Goal: Task Accomplishment & Management: Contribute content

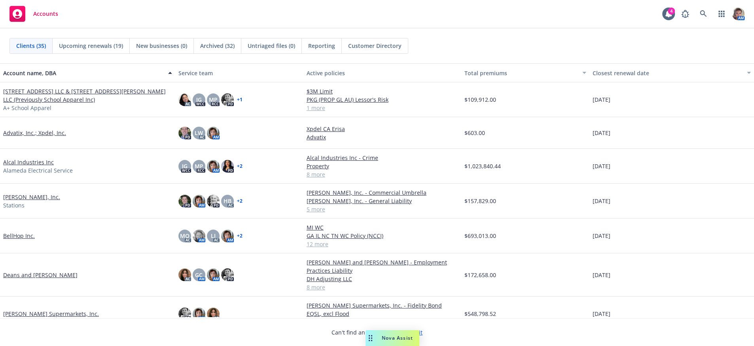
click at [17, 238] on link "BellHop Inc." at bounding box center [19, 236] width 32 height 8
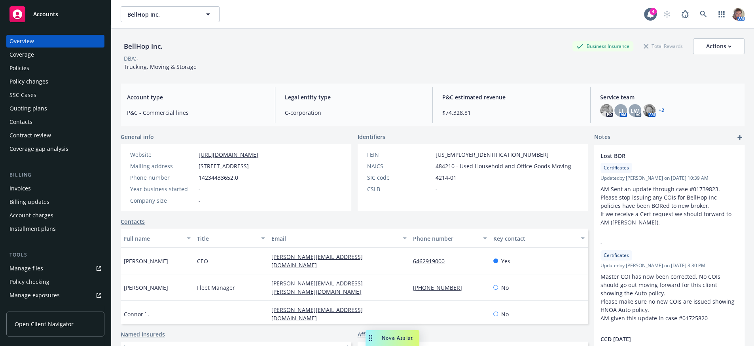
click at [58, 73] on div "Policies" at bounding box center [55, 68] width 92 height 13
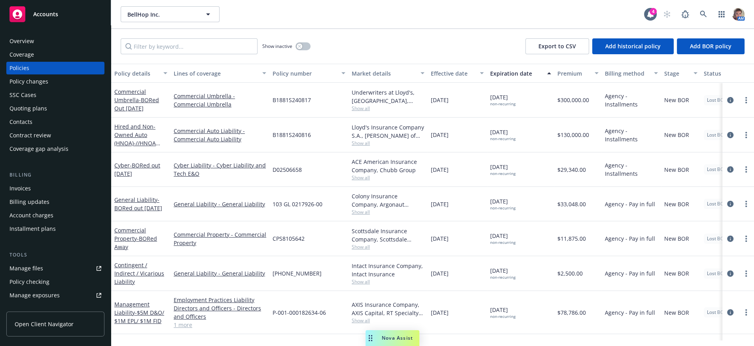
click at [288, 78] on div "Policy number" at bounding box center [305, 73] width 64 height 8
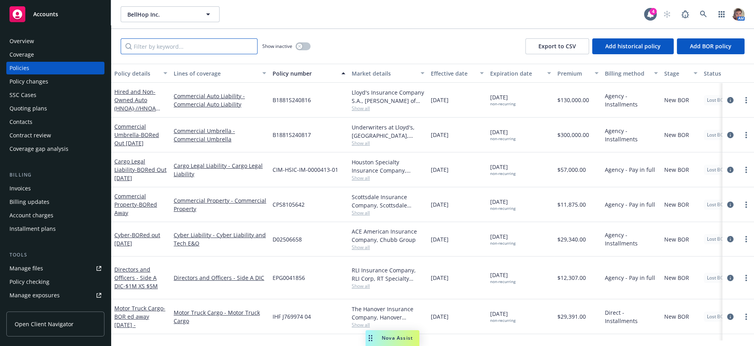
click at [238, 50] on input "Filter by keyword..." at bounding box center [189, 46] width 137 height 16
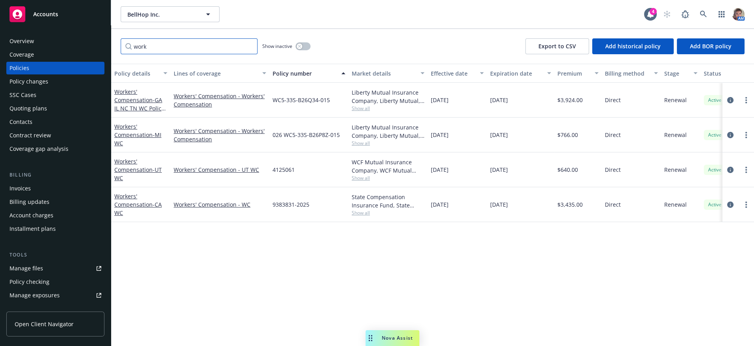
type input "work"
click at [317, 117] on div "WC5-33S-B26Q34-015" at bounding box center [308, 100] width 79 height 35
click at [748, 105] on link "more" at bounding box center [746, 99] width 9 height 9
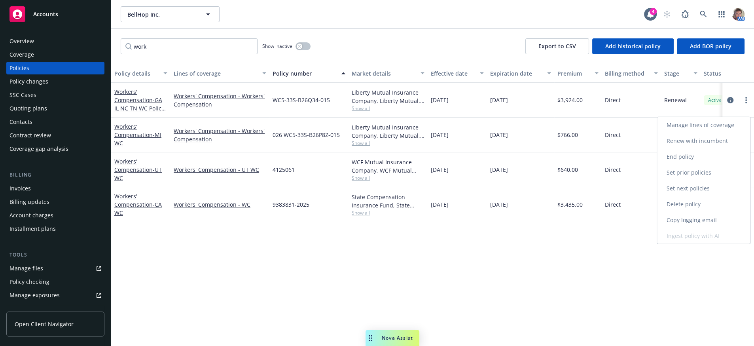
click at [701, 228] on link "Copy logging email" at bounding box center [703, 220] width 93 height 16
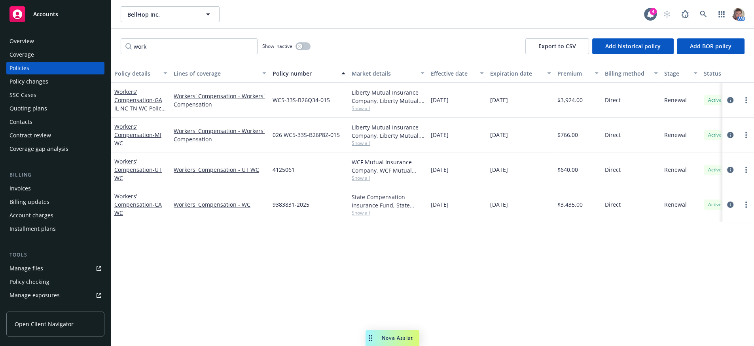
drag, startPoint x: 397, startPoint y: 338, endPoint x: 402, endPoint y: 336, distance: 4.9
click at [397, 337] on span "Nova Assist" at bounding box center [397, 337] width 31 height 7
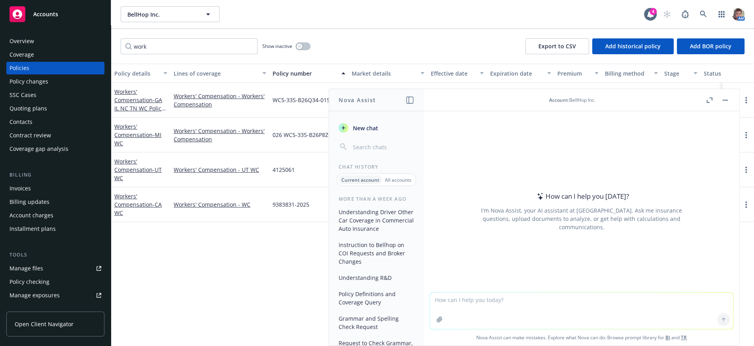
click at [480, 307] on textarea at bounding box center [581, 310] width 303 height 36
paste textarea "Hello All: I sent this to your attention on Slack As well. Just in case you don…"
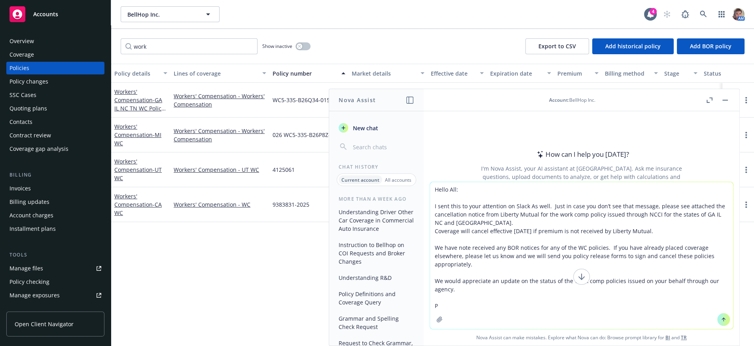
type textarea "Hello All: I sent this to your attention on Slack As well. Just in case you don…"
click at [432, 189] on textarea "Hello All: I sent this to your attention on Slack As well. Just in case you don…" at bounding box center [581, 255] width 303 height 147
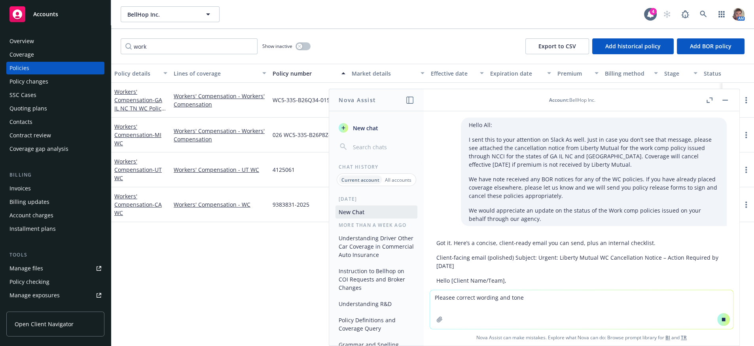
click at [690, 314] on textarea "Pleasee correct wording and tone" at bounding box center [581, 309] width 303 height 39
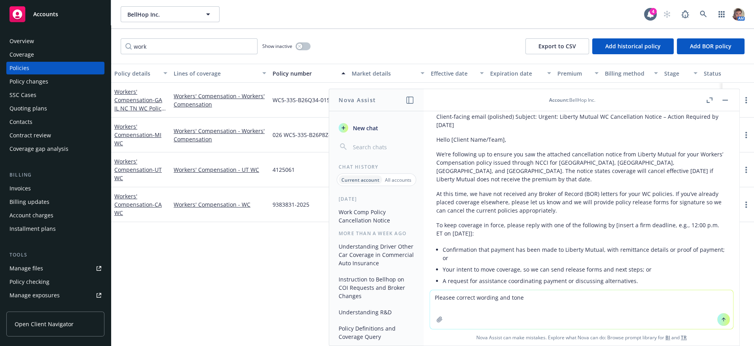
scroll to position [138, 0]
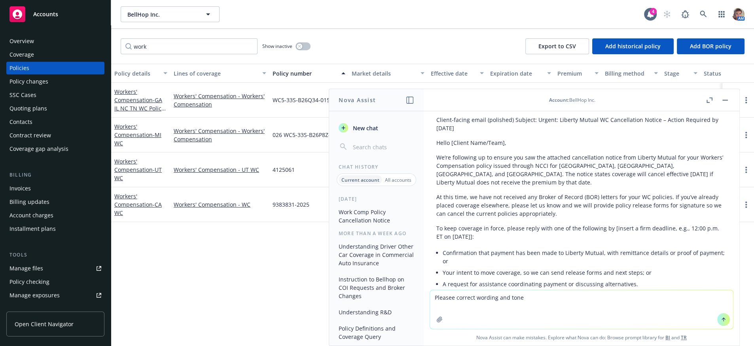
type textarea "Pleasee correct wording and tone"
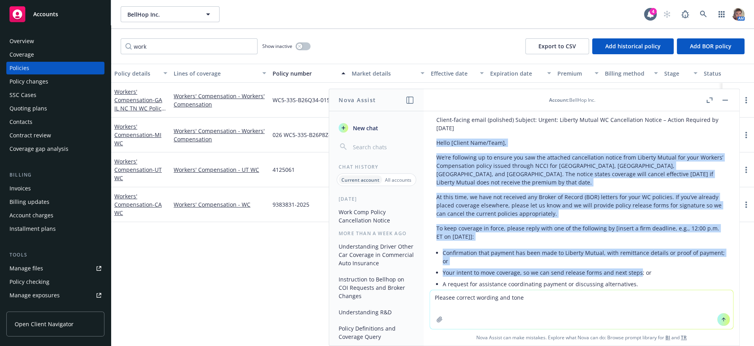
drag, startPoint x: 637, startPoint y: 281, endPoint x: 433, endPoint y: 157, distance: 238.5
click at [433, 157] on div "Got it. Here’s a concise, client‑ready email you can send, plus an internal che…" at bounding box center [581, 343] width 303 height 491
copy div "Hello [Client Name/Team], We’re following up to ensure you saw the attached can…"
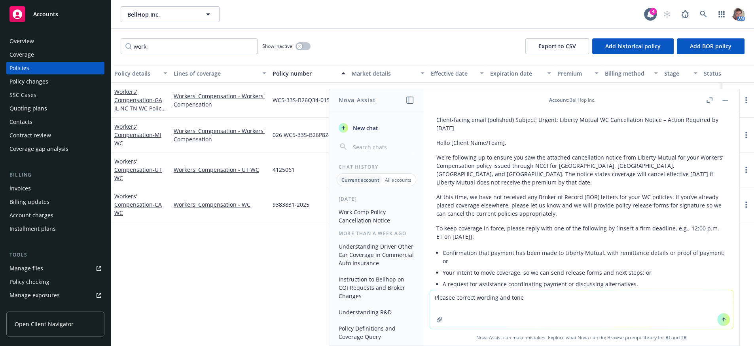
click at [269, 250] on div "Policy details Lines of coverage Policy number Market details Effective date Ex…" at bounding box center [432, 202] width 643 height 276
click at [721, 102] on button at bounding box center [725, 99] width 9 height 9
click at [724, 103] on button "button" at bounding box center [725, 99] width 9 height 9
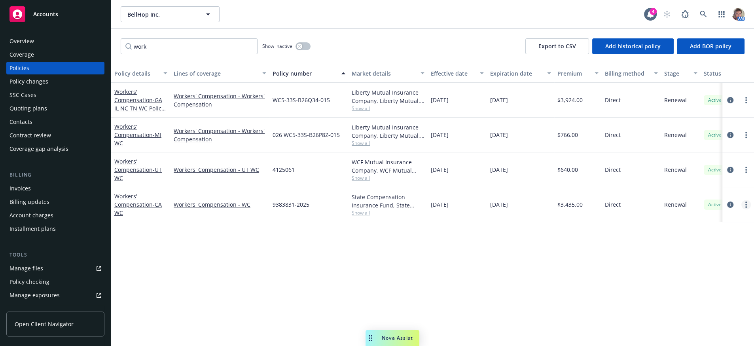
click at [746, 208] on circle "more" at bounding box center [747, 207] width 2 height 2
click at [567, 288] on div "Policy details Lines of coverage Policy number Market details Effective date Ex…" at bounding box center [432, 202] width 643 height 276
click at [746, 103] on icon "more" at bounding box center [747, 100] width 2 height 6
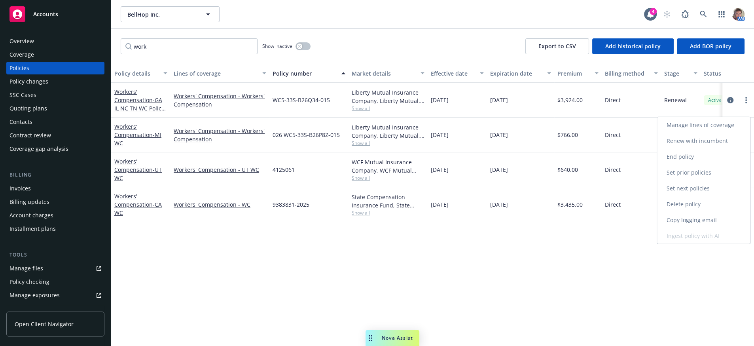
click at [676, 228] on link "Copy logging email" at bounding box center [703, 220] width 93 height 16
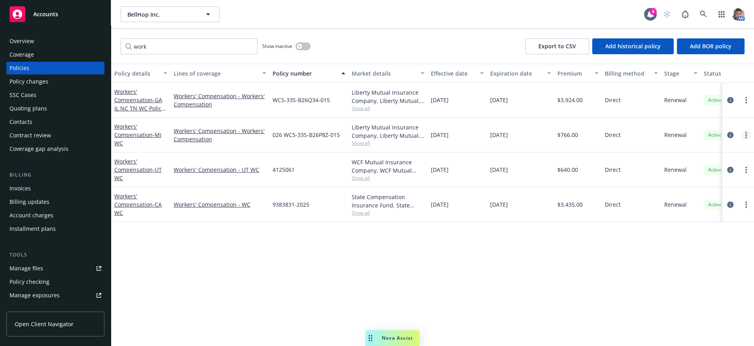
click at [747, 140] on link "more" at bounding box center [746, 134] width 9 height 9
click at [696, 264] on link "Copy logging email" at bounding box center [703, 256] width 93 height 16
click at [729, 103] on icon "circleInformation" at bounding box center [730, 100] width 6 height 6
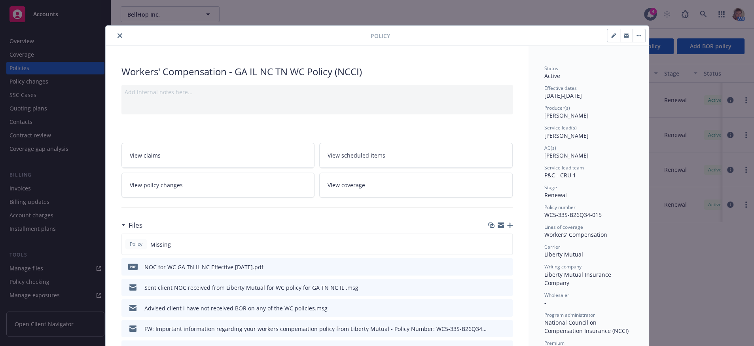
click at [507, 228] on icon "button" at bounding box center [510, 225] width 6 height 6
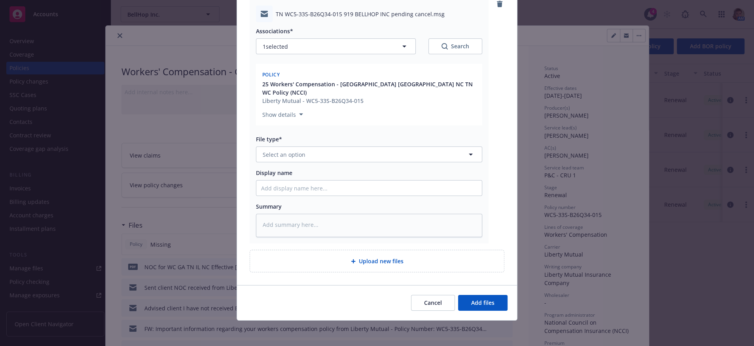
scroll to position [123, 0]
click at [328, 146] on button "Select an option" at bounding box center [369, 154] width 226 height 16
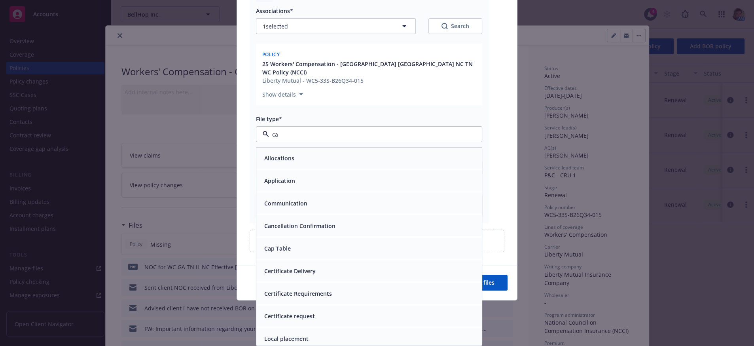
type input "can"
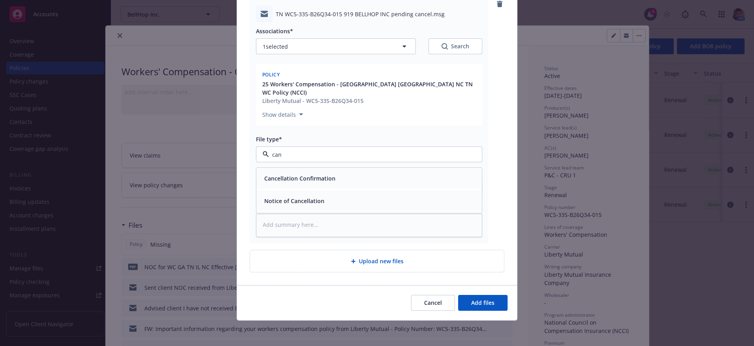
click at [335, 195] on div "Notice of Cancellation" at bounding box center [369, 200] width 216 height 11
click at [328, 180] on input "Display name" at bounding box center [369, 187] width 226 height 15
type textarea "x"
type input "2"
type textarea "x"
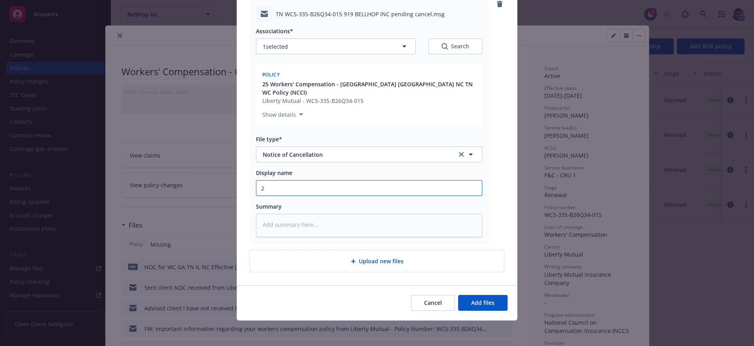
type input "25"
type textarea "x"
type input "25-"
type textarea "x"
type input "25-2"
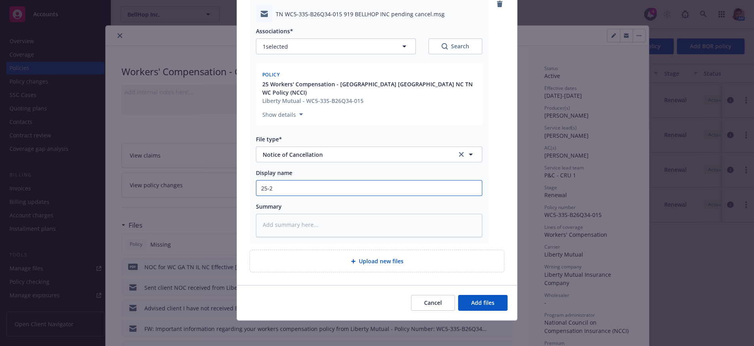
type textarea "x"
type input "25-26"
type textarea "x"
type input "25-26"
type textarea "x"
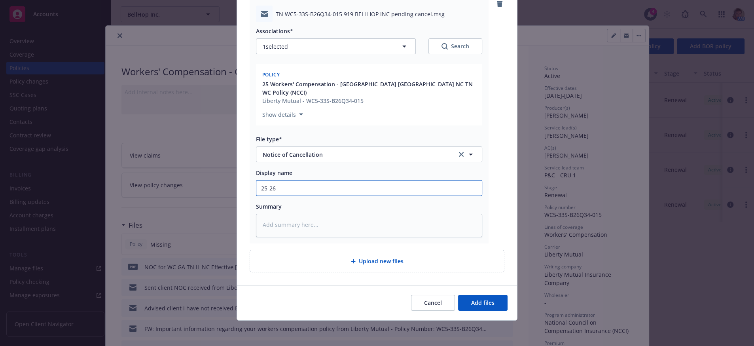
type input "25-26 W"
type textarea "x"
type input "25-26 WC"
type textarea "x"
type input "25-26 WC"
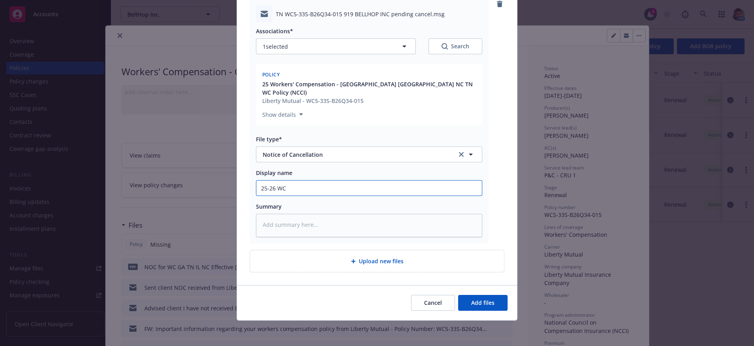
type textarea "x"
type input "25-26 WC G"
type textarea "x"
type input "25-26 WC GA"
type textarea "x"
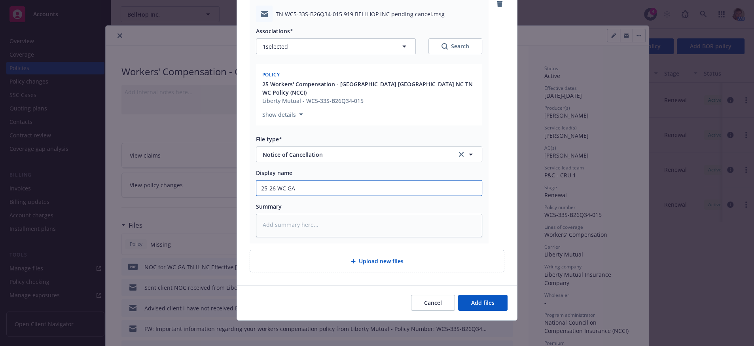
type input "25-26 WC GA"
type textarea "x"
type input "25-26 WC GA I"
type textarea "x"
type input "25-26 WC GA [GEOGRAPHIC_DATA]"
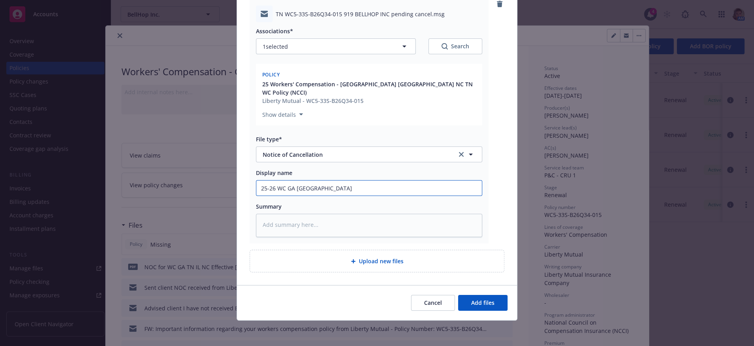
type textarea "x"
type input "25-26 WC GA [GEOGRAPHIC_DATA]"
type textarea "x"
type input "25-26 WC GA IL N"
type textarea "x"
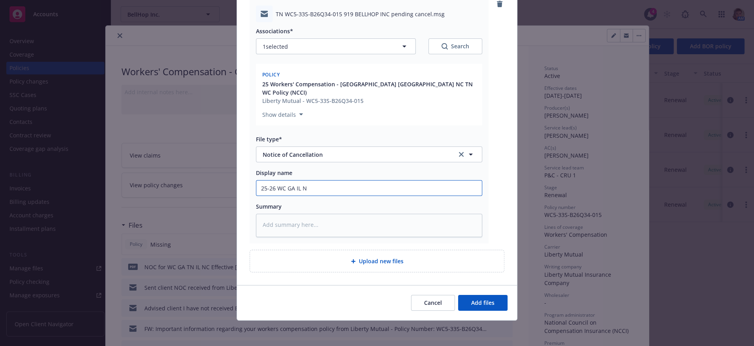
type input "25-26 WC GA IL NC"
type textarea "x"
type input "25-26 WC GA IL NC"
type textarea "x"
type input "25-26 WC GA IL NC T"
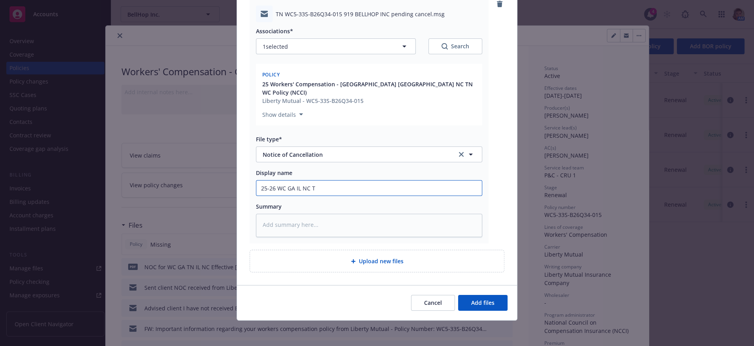
type textarea "x"
type input "25-26 WC GA IL NC [GEOGRAPHIC_DATA]"
type textarea "x"
type input "25-26 WC GA IL NC [GEOGRAPHIC_DATA]"
type textarea "x"
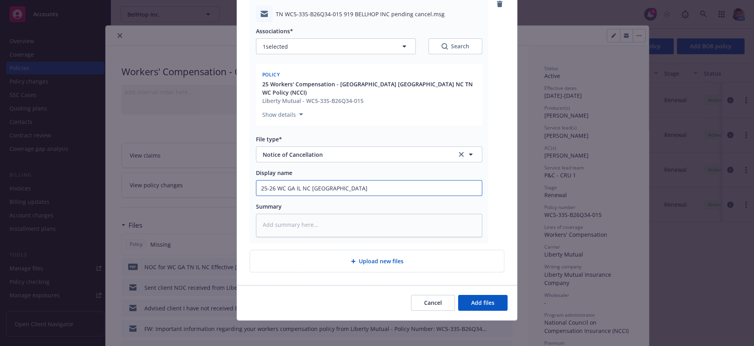
type input "25-26 WC GA IL NC TN p"
type textarea "x"
type input "25-26 WC GA IL NC TN po"
type textarea "x"
type input "25-26 WC GA IL NC TN p"
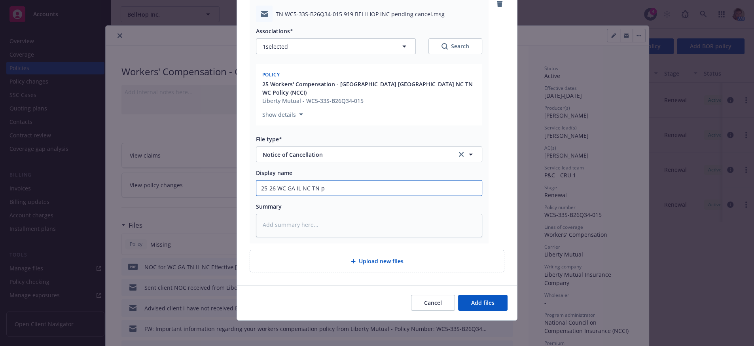
type textarea "x"
type input "25-26 WC GA IL NC [GEOGRAPHIC_DATA]"
type textarea "x"
type input "25-26 WC [GEOGRAPHIC_DATA] IL NC TN C"
type textarea "x"
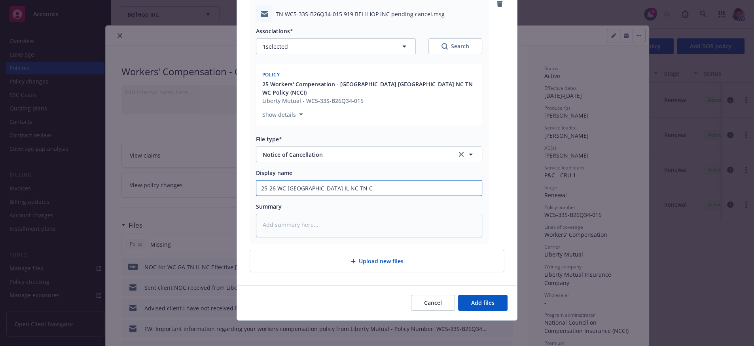
type input "25-26 WC [GEOGRAPHIC_DATA] IL NC TN Ca"
type textarea "x"
type input "25-26 WC [GEOGRAPHIC_DATA] IL NC [GEOGRAPHIC_DATA] Can"
type textarea "x"
type input "25-26 WC [GEOGRAPHIC_DATA] IL NC TN Canc"
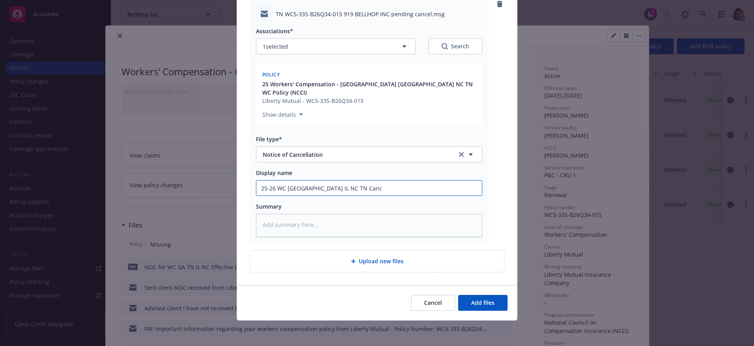
type textarea "x"
type input "25-26 WC [GEOGRAPHIC_DATA] IL NC TN Cance"
type textarea "x"
type input "25-26 WC [GEOGRAPHIC_DATA] IL NC TN Cancel"
type textarea "x"
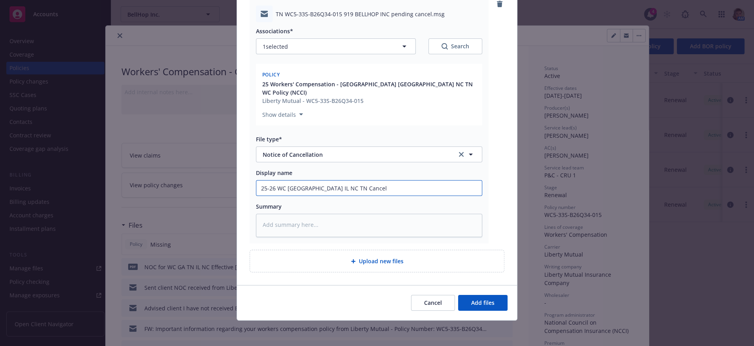
type input "25-26 WC GA IL NC TN Cancell"
type textarea "x"
type input "25-26 WC [GEOGRAPHIC_DATA] IL NC TN Cancella"
type textarea "x"
type input "25-26 WC [GEOGRAPHIC_DATA] IL NC TN Cancellat"
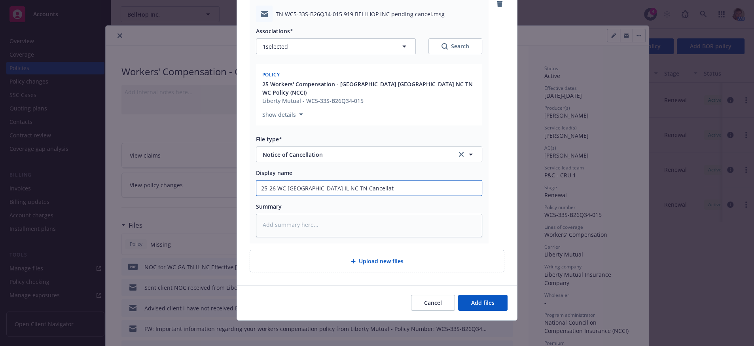
type textarea "x"
type input "25-26 WC GA IL NC TN Cancellati"
type textarea "x"
type input "25-26 WC [GEOGRAPHIC_DATA] IL NC TN Cancellatio"
type textarea "x"
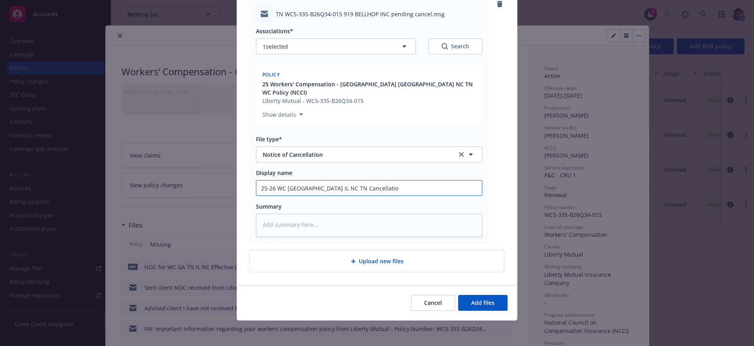
type input "25-26 WC [GEOGRAPHIC_DATA] IL NC TN Cancellation"
type textarea "x"
type input "25-26 WC [GEOGRAPHIC_DATA] IL NC TN Cancellation"
type textarea "x"
type input "25-26 WC [GEOGRAPHIC_DATA] IL NC TN Cancellation n"
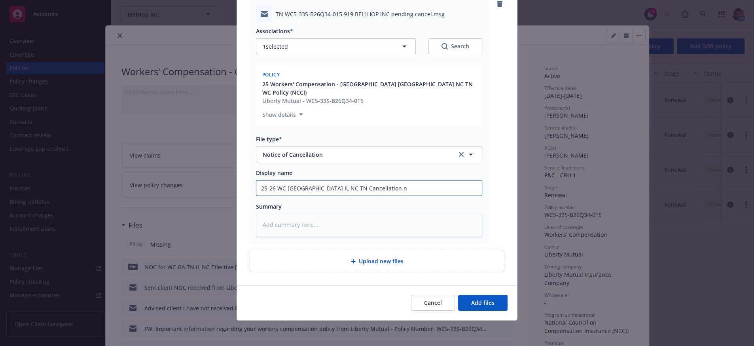
type textarea "x"
type input "25-26 WC [GEOGRAPHIC_DATA] IL NC TN Cancellation no"
type textarea "x"
type input "25-26 WC [GEOGRAPHIC_DATA] IL NC TN Cancellation not"
type textarea "x"
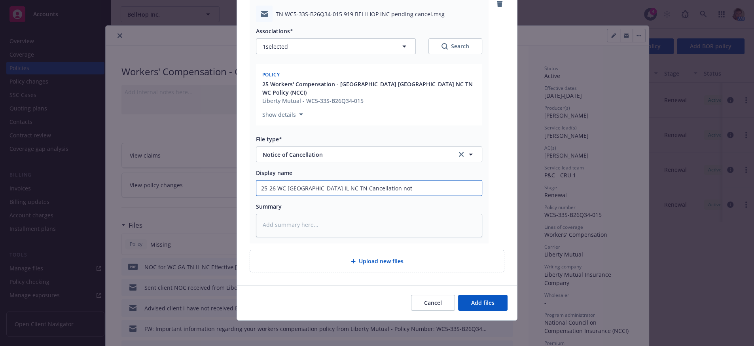
type input "25-26 WC [GEOGRAPHIC_DATA] IL NC TN Cancellation noti"
type textarea "x"
type input "25-26 WC [GEOGRAPHIC_DATA] IL NC TN Cancellation notic"
type textarea "x"
type input "25-26 WC [GEOGRAPHIC_DATA] IL NC TN Cancellation notice"
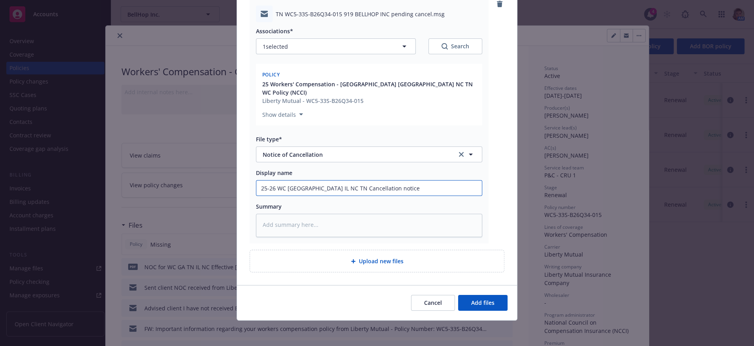
type textarea "x"
type input "25-26 WC [GEOGRAPHIC_DATA] IL NC TN Cancellation notice"
type textarea "x"
type input "25-26 WC [GEOGRAPHIC_DATA] IL NC TN Cancellation notice f"
type textarea "x"
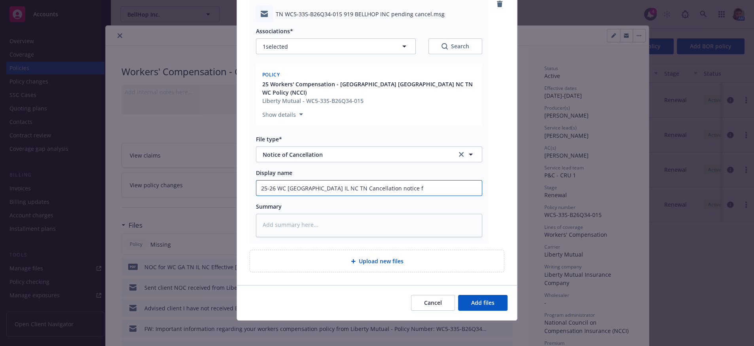
type input "25-26 WC [GEOGRAPHIC_DATA] IL NC TN Cancellation notice fr"
type textarea "x"
type input "25-26 WC [GEOGRAPHIC_DATA] IL NC TN Cancellation notice f"
type textarea "x"
type input "25-26 WC [GEOGRAPHIC_DATA] IL NC TN Cancellation notice"
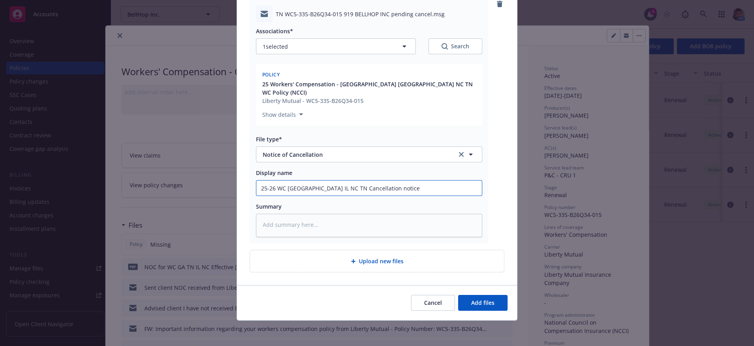
type textarea "x"
type input "25-26 WC [GEOGRAPHIC_DATA] IL NC TN Cancellation notice re"
type textarea "x"
type input "25-26 WC [GEOGRAPHIC_DATA] IL NC TN Cancellation notice rec"
type textarea "x"
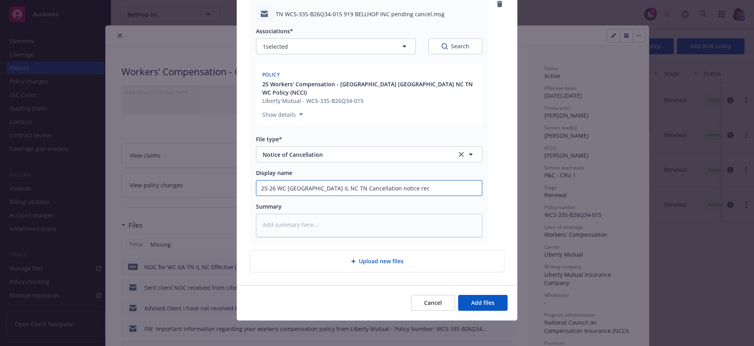
type input "25-26 WC [GEOGRAPHIC_DATA] IL NC TN Cancellation notice rece"
type textarea "x"
type input "25-26 WC [GEOGRAPHIC_DATA] IL NC TN Cancellation notice recei"
type textarea "x"
type input "25-26 WC [GEOGRAPHIC_DATA] IL NC TN Cancellation notice rece"
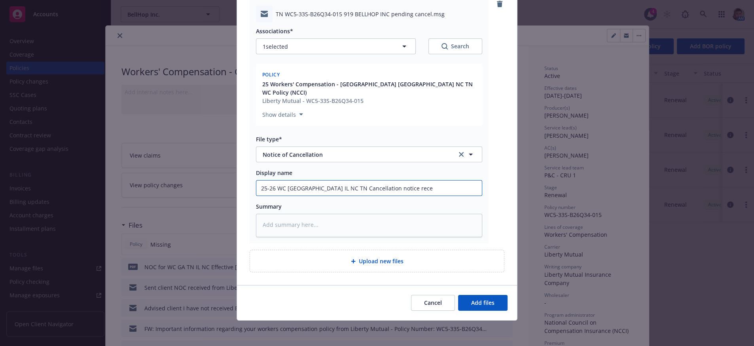
type textarea "x"
type input "25-26 WC [GEOGRAPHIC_DATA] IL NC TN Cancellation notice rec"
type textarea "x"
type input "25-26 WC [GEOGRAPHIC_DATA] IL NC TN Cancellation notice recc"
type textarea "x"
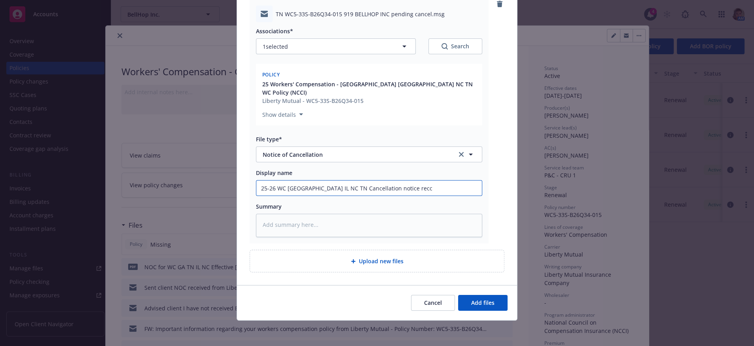
type input "25-26 WC [GEOGRAPHIC_DATA] IL NC TN Cancellation notice recce"
type textarea "x"
type input "25-26 WC [GEOGRAPHIC_DATA] IL NC TN Cancellation notice reccee"
type textarea "x"
type input "25-26 WC [GEOGRAPHIC_DATA] IL NC TN Cancellation notice recce"
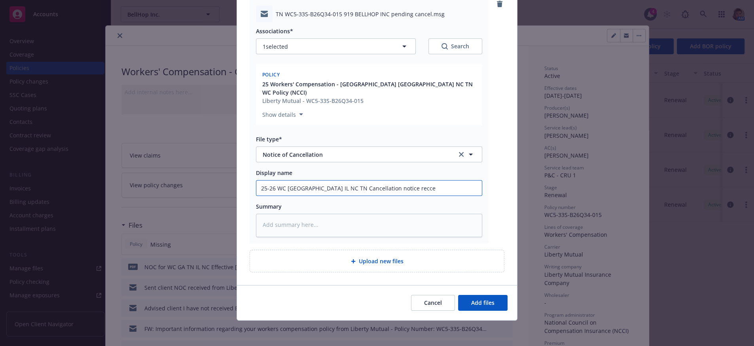
type textarea "x"
type input "25-26 WC [GEOGRAPHIC_DATA] IL NC TN Cancellation notice recc"
type textarea "x"
type input "25-26 WC [GEOGRAPHIC_DATA] IL NC TN Cancellation notice rec"
type textarea "x"
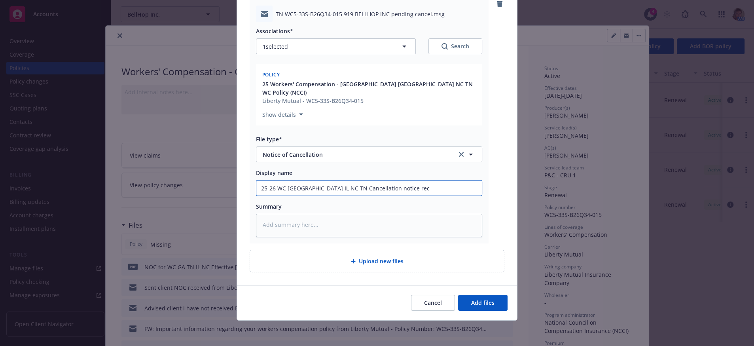
type input "25-26 WC [GEOGRAPHIC_DATA] IL NC TN Cancellation notice rece"
type textarea "x"
type input "25-26 WC [GEOGRAPHIC_DATA] IL NC TN Cancellation notice recei"
type textarea "x"
type input "25-26 WC [GEOGRAPHIC_DATA] IL NC TN Cancellation notice receiv"
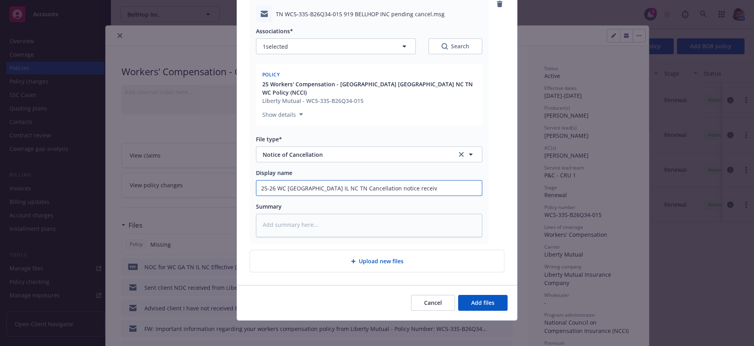
type textarea "x"
type input "25-26 WC [GEOGRAPHIC_DATA] IL NC TN Cancellation notice receive"
type textarea "x"
type input "25-26 WC [GEOGRAPHIC_DATA] IL NC TN Cancellation notice received"
type textarea "x"
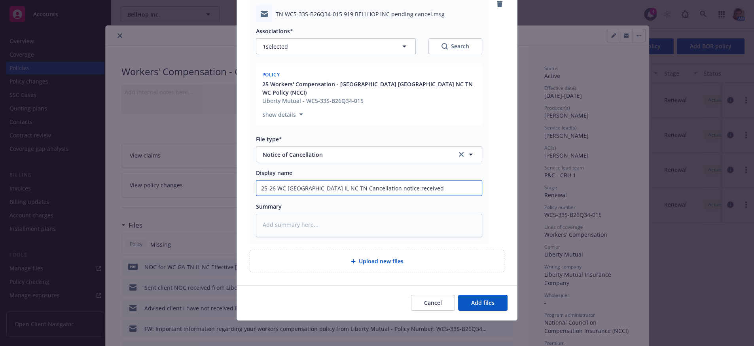
type input "25-26 WC [GEOGRAPHIC_DATA] IL NC TN Cancellation notice received"
type textarea "x"
type input "25-26 WC GA IL NC TN Cancellation notice received f"
type textarea "x"
type input "25-26 WC [GEOGRAPHIC_DATA] IL NC TN Cancellation notice received fr"
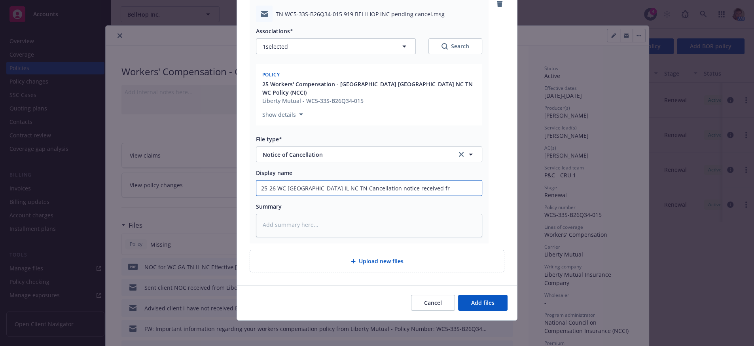
type textarea "x"
type input "25-26 WC [GEOGRAPHIC_DATA] IL NC TN Cancellation notice received fro"
type textarea "x"
type input "25-26 WC [GEOGRAPHIC_DATA] IL NC TN Cancellation notice received from"
type textarea "x"
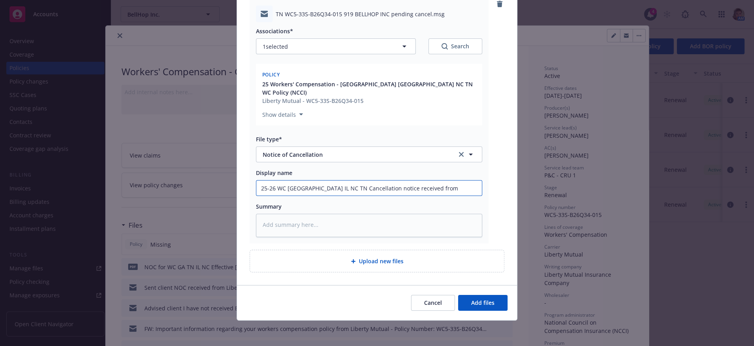
type input "25-26 WC [GEOGRAPHIC_DATA] IL NC TN Cancellation notice received from"
type textarea "x"
type input "25-26 WC [GEOGRAPHIC_DATA] IL NC TN Cancellation notice received from Li"
type textarea "x"
type input "25-26 WC [GEOGRAPHIC_DATA] IL NC TN Cancellation notice received from Lib"
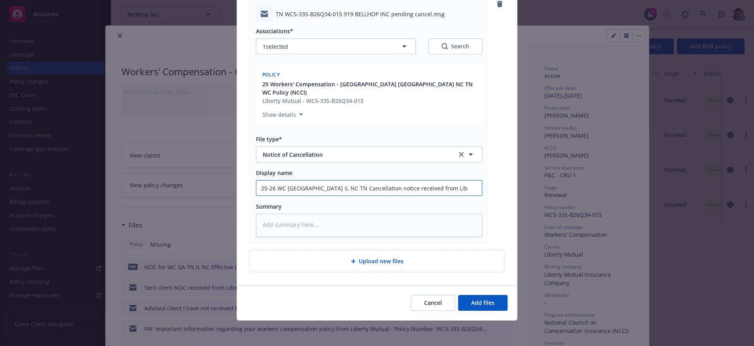
type textarea "x"
type input "25-26 WC [GEOGRAPHIC_DATA] IL NC TN Cancellation notice received from Libe"
type textarea "x"
type input "25-26 WC [GEOGRAPHIC_DATA] IL NC TN Cancellation notice received from Liber"
type textarea "x"
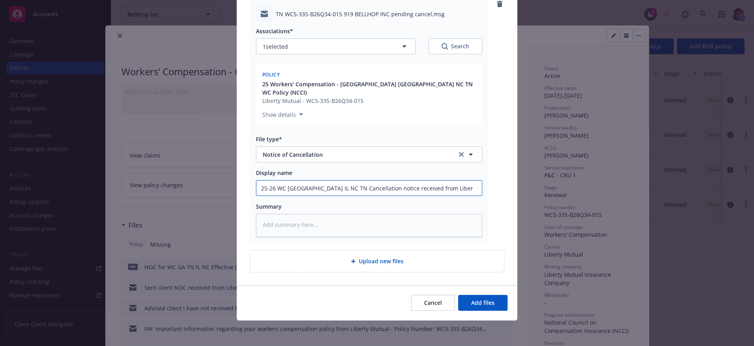
type input "25-26 WC [GEOGRAPHIC_DATA] IL NC TN Cancellation notice received from [PERSON_N…"
type textarea "x"
type input "25-26 WC [GEOGRAPHIC_DATA] IL NC TN Cancellation notice received from Liberty"
type textarea "x"
type input "25-26 WC [GEOGRAPHIC_DATA] IL NC TN Cancellation notice received from Liberty M"
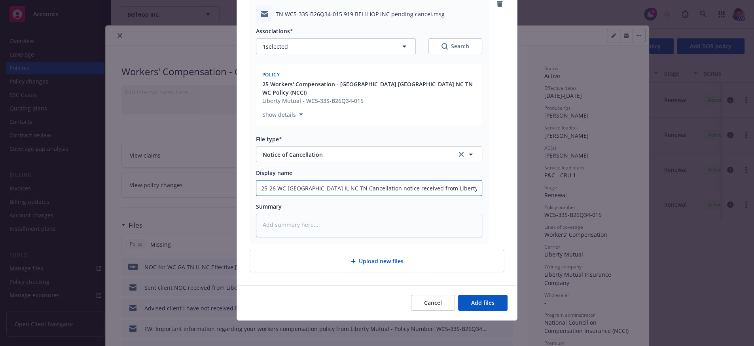
type textarea "x"
type input "25-26 WC [GEOGRAPHIC_DATA] IL NC TN Cancellation notice received from Liberty Mu"
type textarea "x"
type input "25-26 WC GA IL NC TN Cancellation notice received from Liberty Mut"
type textarea "x"
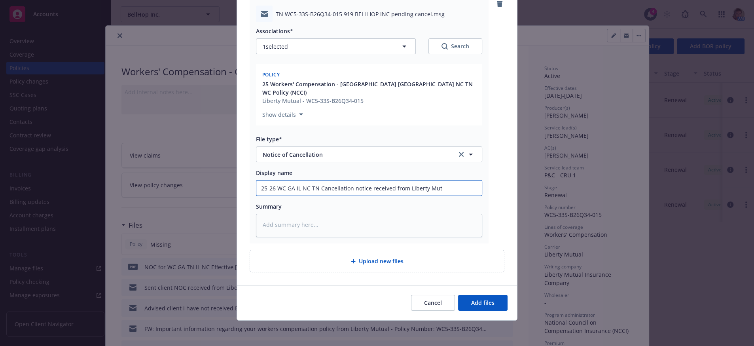
type input "25-26 WC [GEOGRAPHIC_DATA] IL NC TN Cancellation notice received from Liberty M…"
type textarea "x"
type input "25-26 WC [GEOGRAPHIC_DATA] IL NC TN Cancellation notice received from [GEOGRAPH…"
type textarea "x"
type input "25-26 WC [GEOGRAPHIC_DATA] IL NC TN Cancellation notice received from Liberty M…"
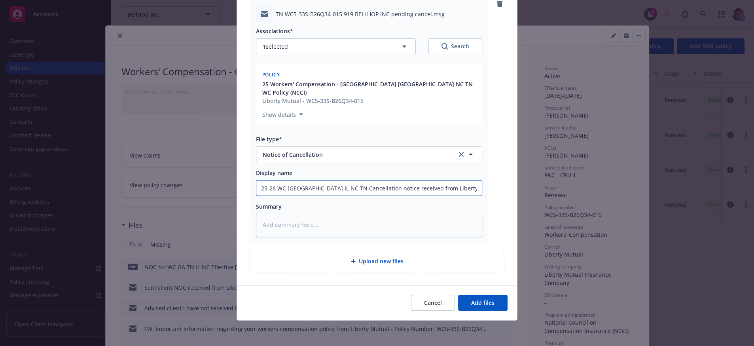
type textarea "x"
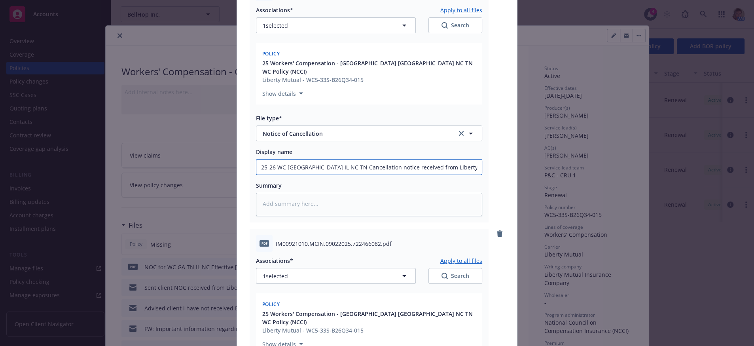
scroll to position [383, 0]
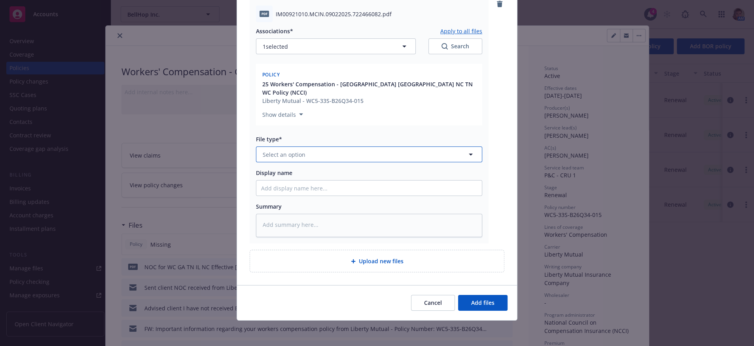
click at [325, 146] on button "Select an option" at bounding box center [369, 154] width 226 height 16
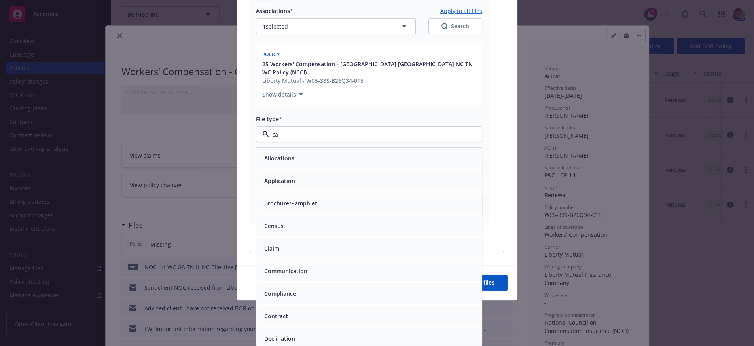
type input "can"
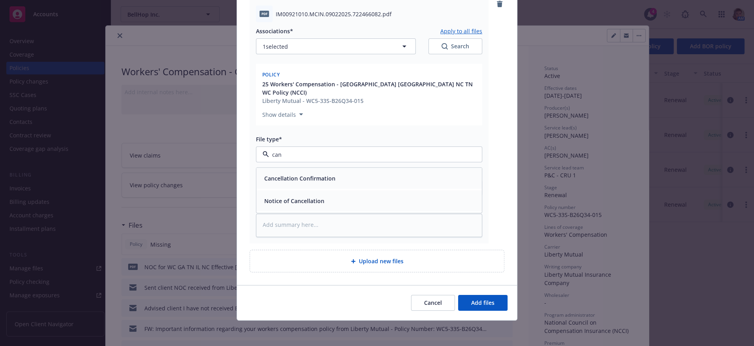
click at [324, 190] on div "Notice of Cancellation" at bounding box center [369, 200] width 226 height 21
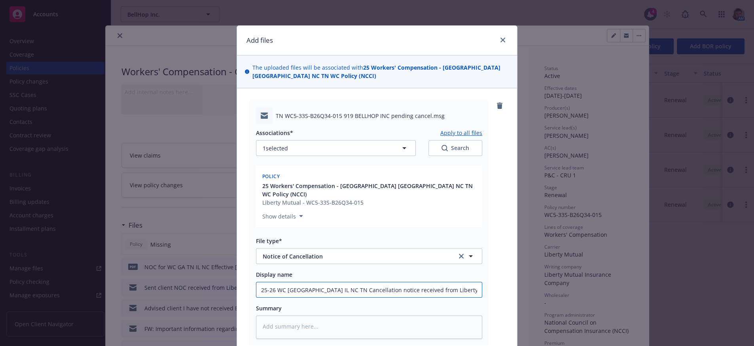
click at [394, 297] on input "25-26 WC [GEOGRAPHIC_DATA] IL NC TN Cancellation notice received from Liberty M…" at bounding box center [369, 289] width 226 height 15
drag, startPoint x: 367, startPoint y: 301, endPoint x: 264, endPoint y: 306, distance: 103.8
click at [264, 297] on input "25-26 WC [GEOGRAPHIC_DATA] IL NC TN Cancellation notice received from Liberty M…" at bounding box center [369, 289] width 226 height 15
click at [369, 315] on div "Associations* Apply to all files 1 selected Search Policy 25 Workers' Compensat…" at bounding box center [369, 231] width 226 height 215
drag, startPoint x: 368, startPoint y: 300, endPoint x: 251, endPoint y: 311, distance: 117.3
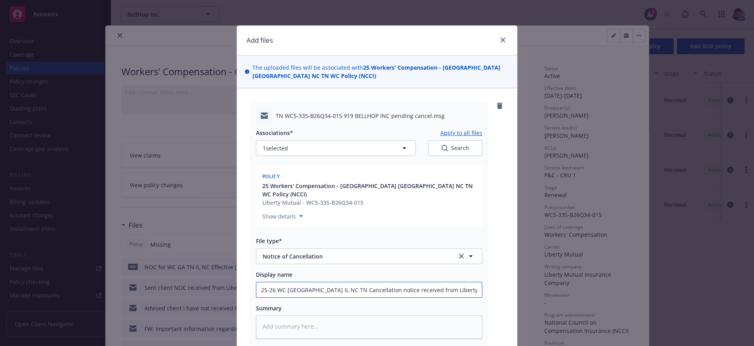
click at [251, 311] on div "TN WC5-33S-B26Q34-015 919 BELLHOP INC pending cancel.msg Associations* Apply to…" at bounding box center [369, 223] width 239 height 244
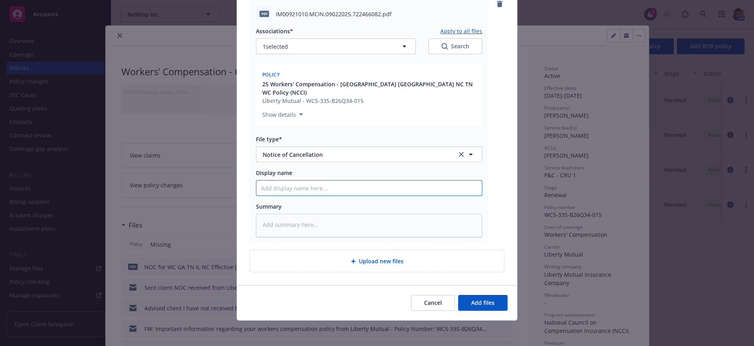
click at [312, 186] on input "Display name" at bounding box center [369, 187] width 226 height 15
paste input "25-26 WC [GEOGRAPHIC_DATA] IL NC TN Cancellation notice"
type textarea "x"
type input "25-26 WC [GEOGRAPHIC_DATA] IL NC TN Cancellation notice"
type textarea "x"
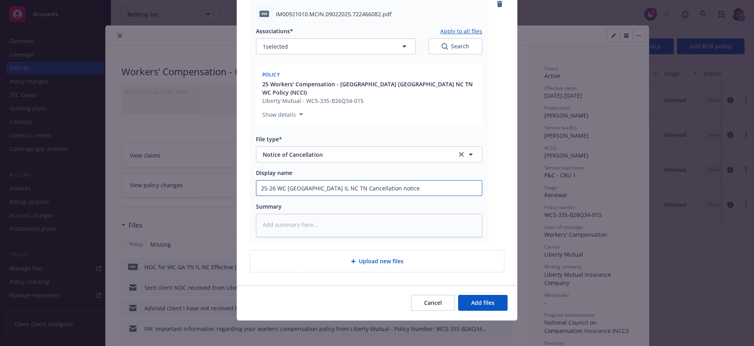
type input "25-26 WC [GEOGRAPHIC_DATA] IL NC TN Cancellation notice"
type textarea "x"
type input "25-26 WC [GEOGRAPHIC_DATA] IL NC TN Cancellation notice E"
type textarea "x"
type input "25-26 WC GA IL NC TN Cancellation notice Ef"
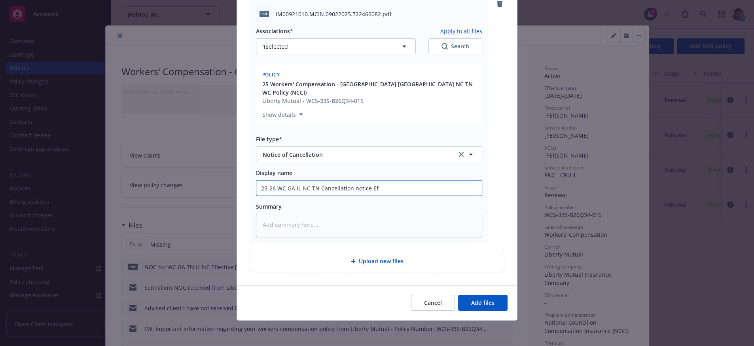
type textarea "x"
type input "25-26 WC GA IL NC TN Cancellation notice Eff"
type textarea "x"
type input "25-26 WC GA IL NC TN Cancellation notice Eff"
type textarea "x"
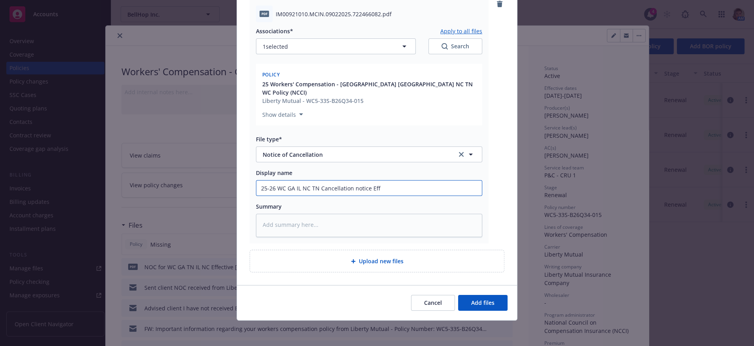
type input "25-26 WC [GEOGRAPHIC_DATA] IL NC TN Cancellation notice Eff 1"
type textarea "x"
type input "25-26 WC [GEOGRAPHIC_DATA] IL NC TN Cancellation notice Eff 10"
type textarea "x"
type input "25-26 WC [GEOGRAPHIC_DATA] IL NC TN Cancellation notice Eff 10/"
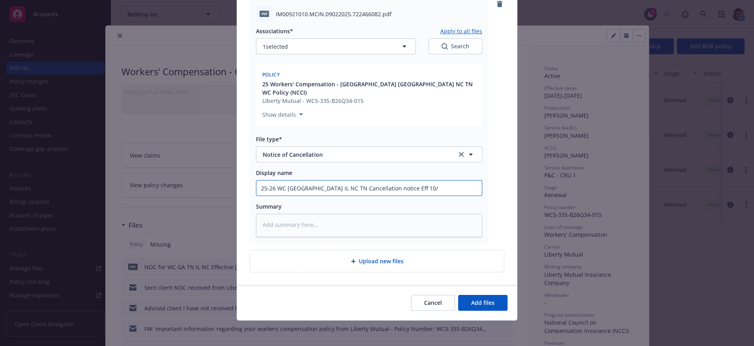
type textarea "x"
type input "25-26 WC GA IL NC TN Cancellation notice Eff 10/7"
type textarea "x"
type input "25-26 WC GA IL NC TN Cancellation notice Eff 10/7/"
type textarea "x"
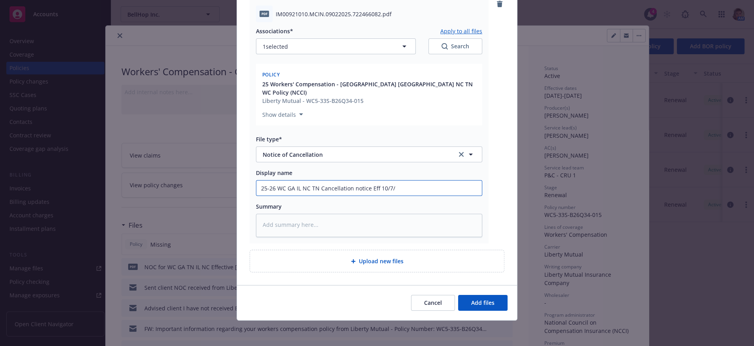
type input "25-26 WC GA IL NC TN Cancellation notice Eff 10/7/2"
type textarea "x"
type input "25-26 WC GA IL NC TN Cancellation notice Eff [DATE]"
click at [486, 306] on button "Add files" at bounding box center [482, 303] width 49 height 16
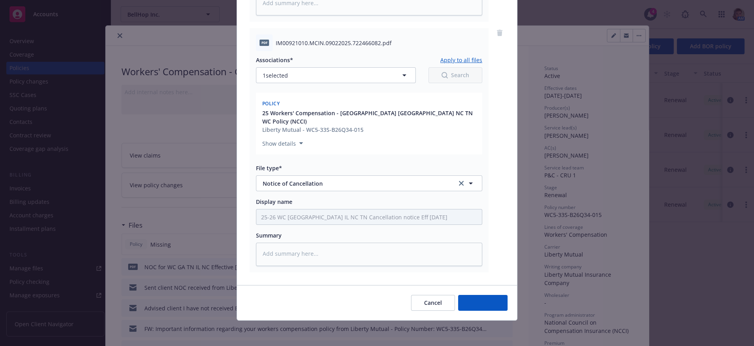
scroll to position [351, 0]
